Goal: Navigation & Orientation: Find specific page/section

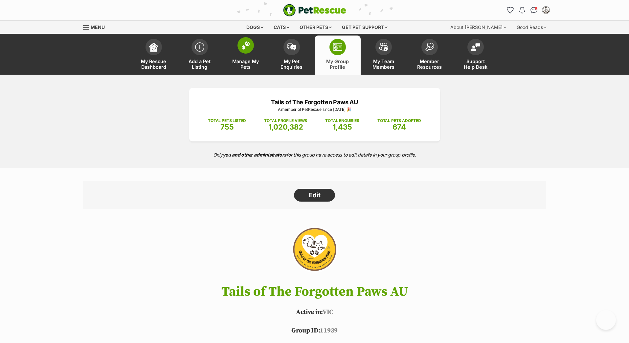
click at [241, 50] on span at bounding box center [246, 45] width 16 height 16
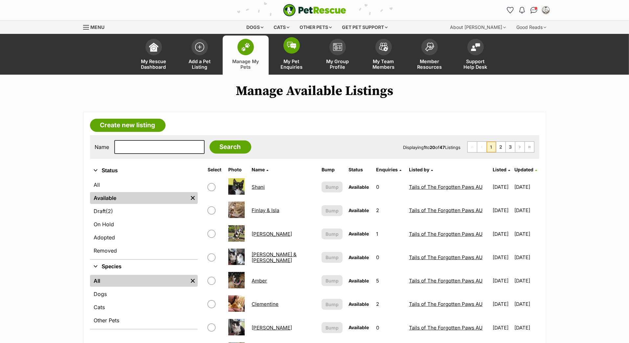
click at [297, 54] on span at bounding box center [292, 45] width 16 height 16
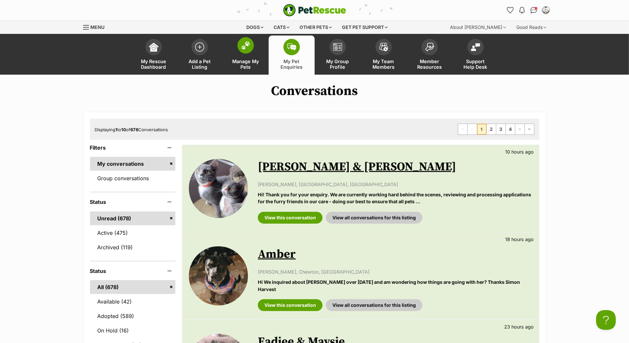
click at [252, 64] on link "Manage My Pets" at bounding box center [246, 54] width 46 height 39
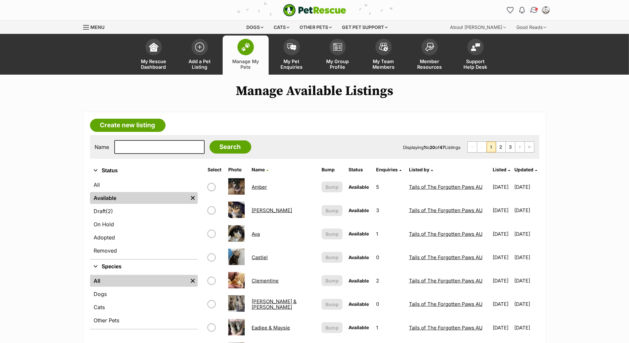
click at [530, 12] on img "Conversations" at bounding box center [534, 10] width 9 height 9
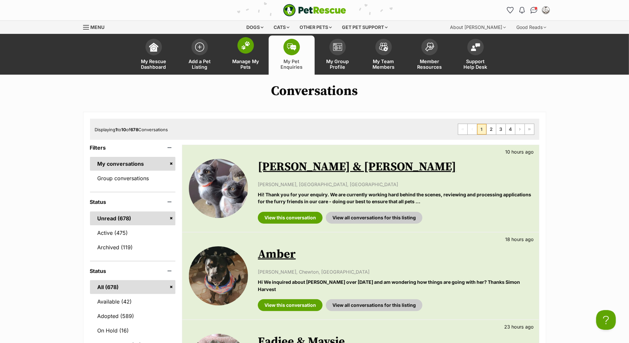
click at [248, 50] on img at bounding box center [245, 45] width 9 height 9
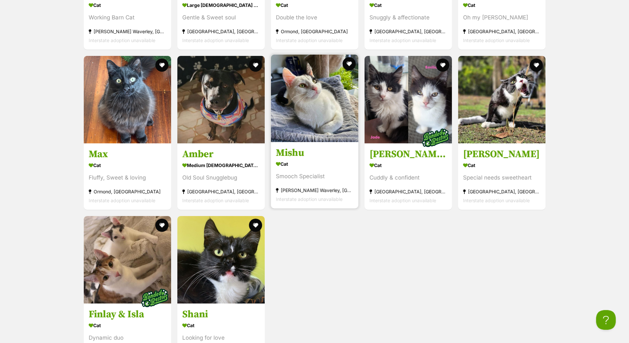
scroll to position [2488, 0]
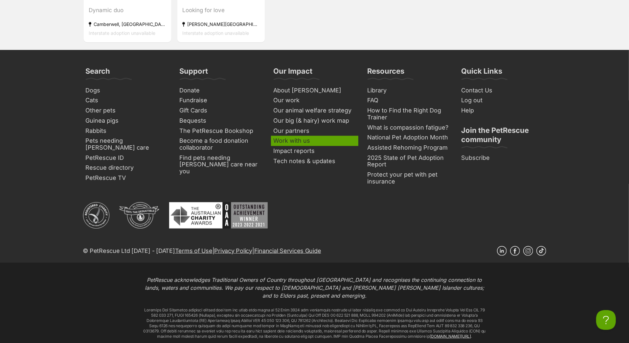
click at [306, 146] on link "Work with us" at bounding box center [314, 141] width 87 height 10
